Goal: Find specific page/section: Find specific page/section

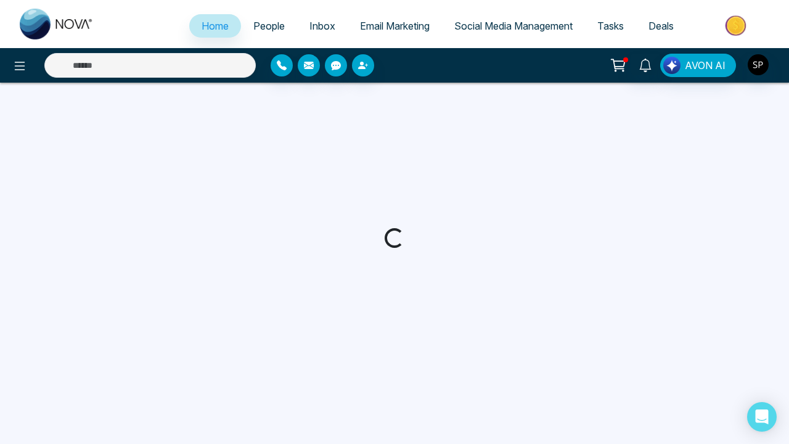
select select "*"
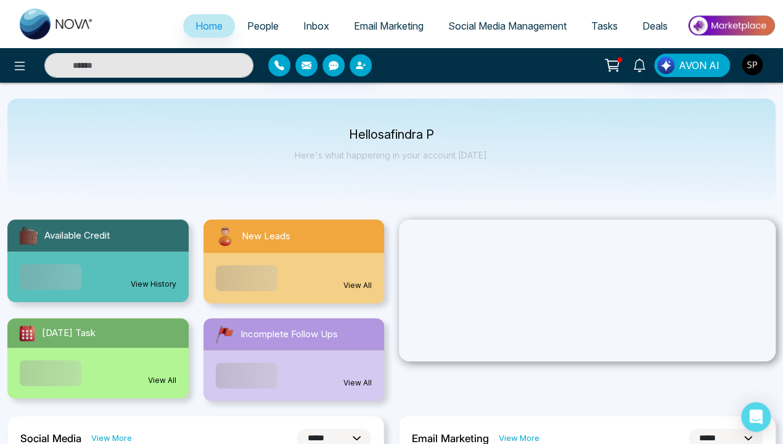
click at [153, 279] on link "View History" at bounding box center [154, 284] width 46 height 11
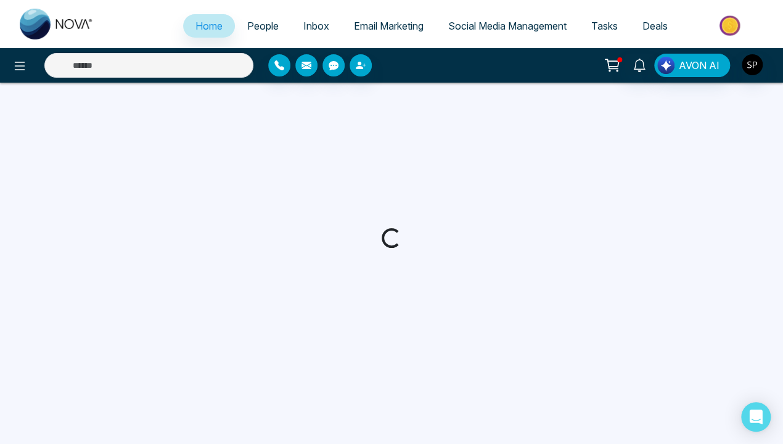
select select "*"
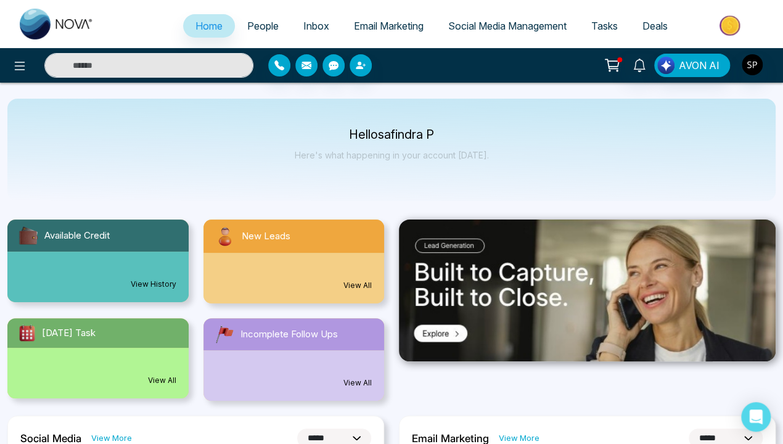
click at [357, 285] on link "View All" at bounding box center [357, 285] width 28 height 11
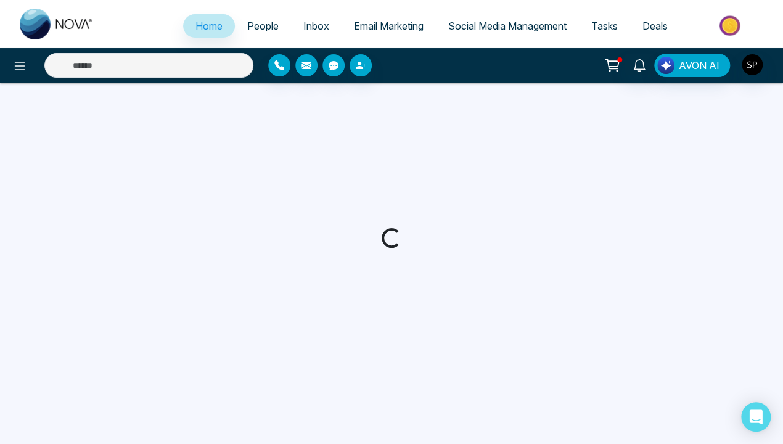
select select "*"
